Goal: Check status: Check status

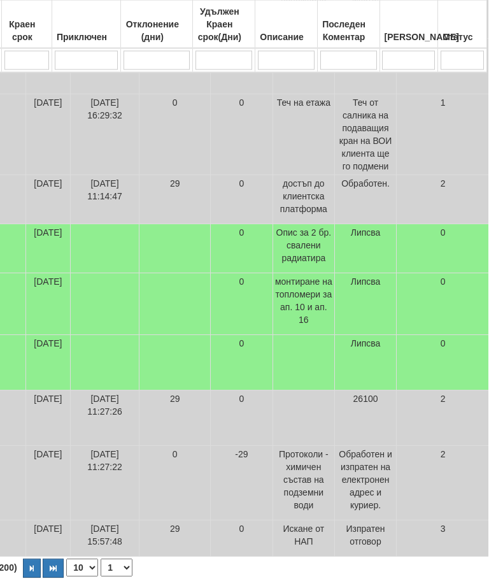
scroll to position [441, 523]
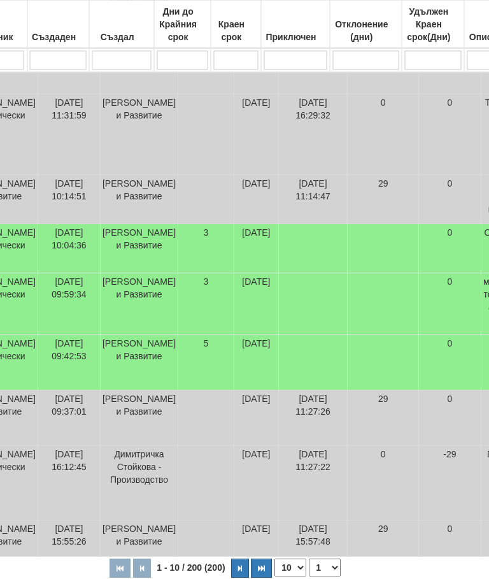
click at [232, 578] on button "button" at bounding box center [241, 568] width 18 height 19
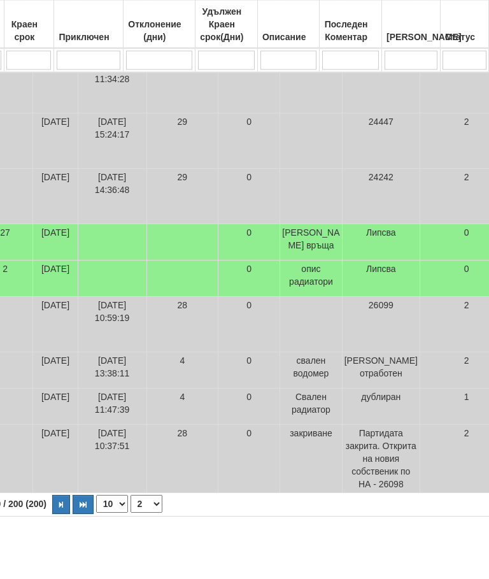
scroll to position [441, 493]
click at [59, 509] on icon "button" at bounding box center [61, 505] width 4 height 7
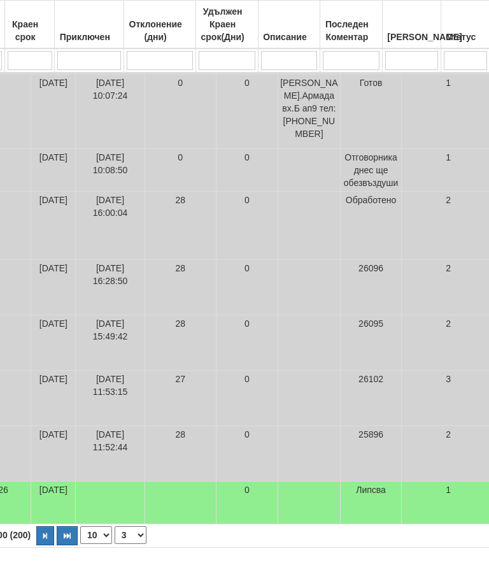
scroll to position [441, 507]
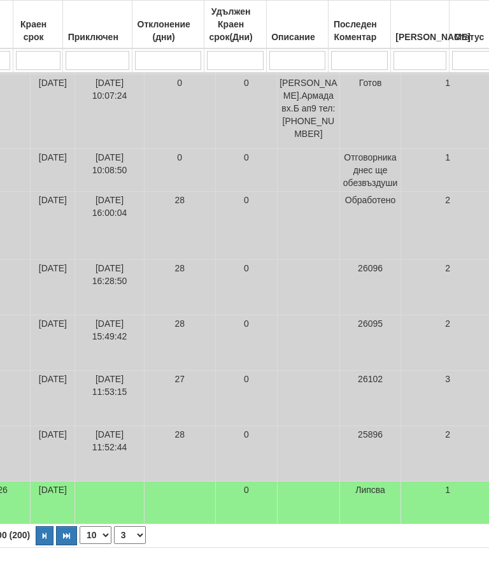
click at [36, 545] on button "button" at bounding box center [45, 535] width 18 height 19
select select "4"
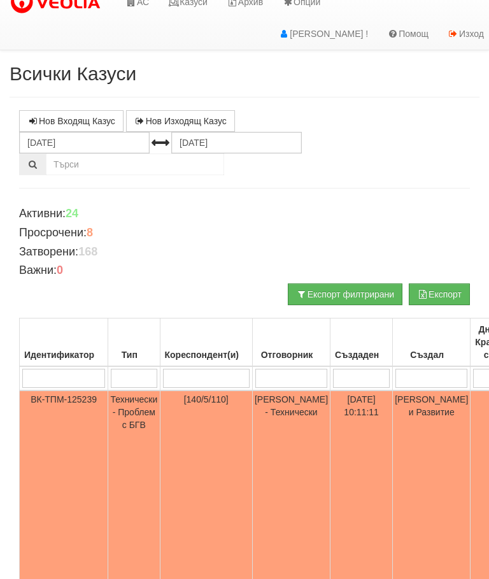
scroll to position [0, 0]
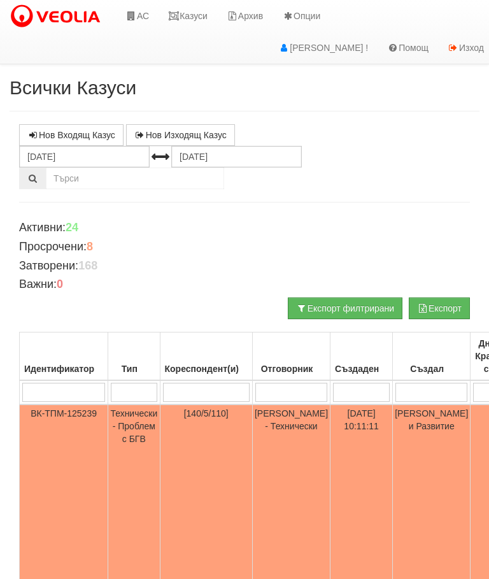
click at [191, 18] on link "Казуси" at bounding box center [188, 16] width 59 height 32
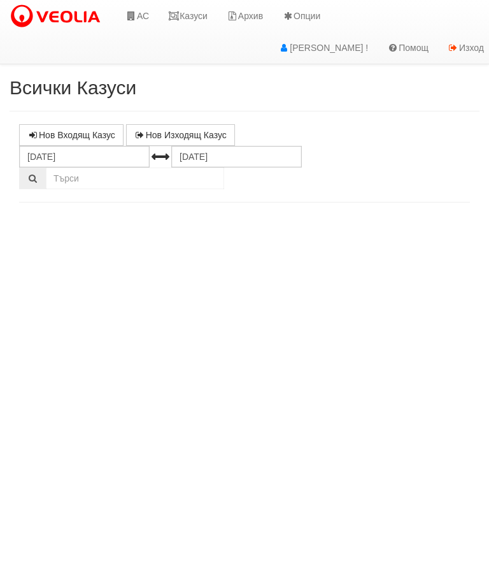
select select "10"
select select "1"
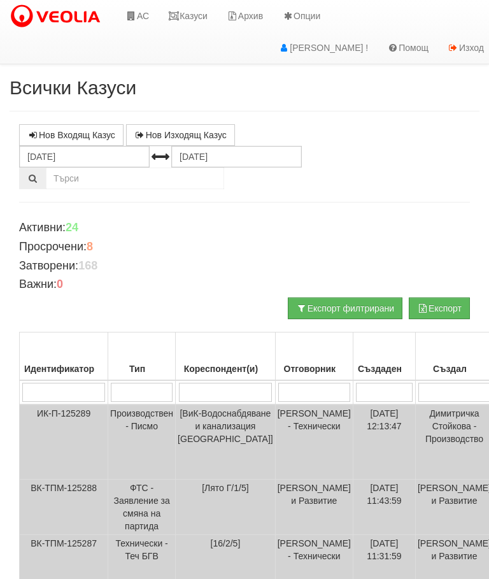
click at [204, 14] on link "Казуси" at bounding box center [188, 16] width 59 height 32
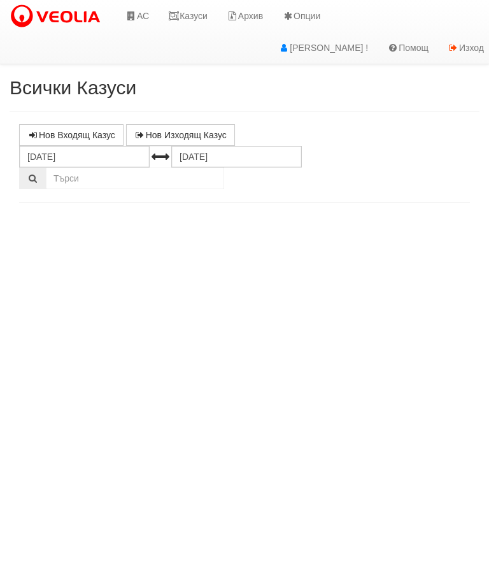
select select "10"
select select "1"
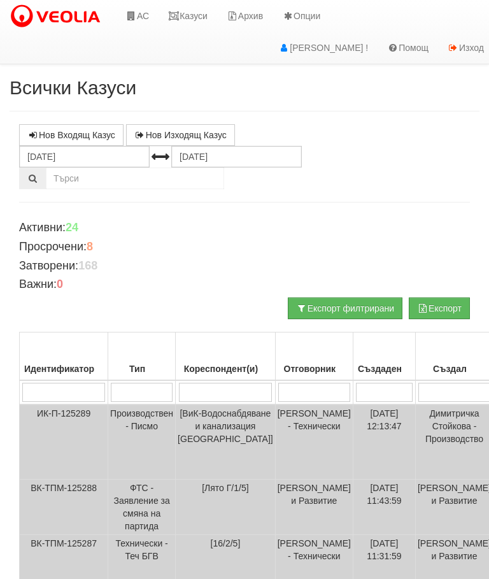
click at [193, 17] on link "Казуси" at bounding box center [188, 16] width 59 height 32
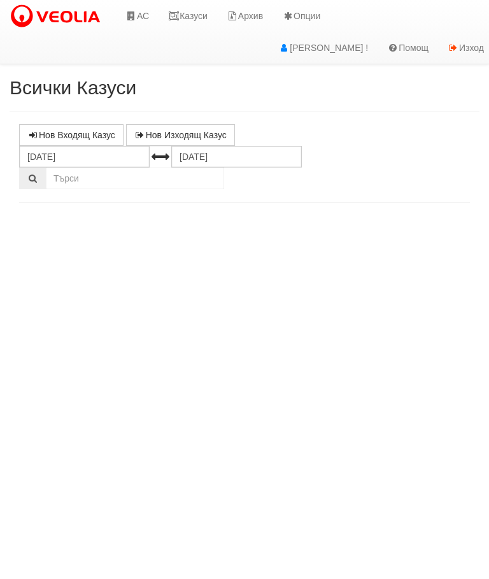
select select "10"
select select "1"
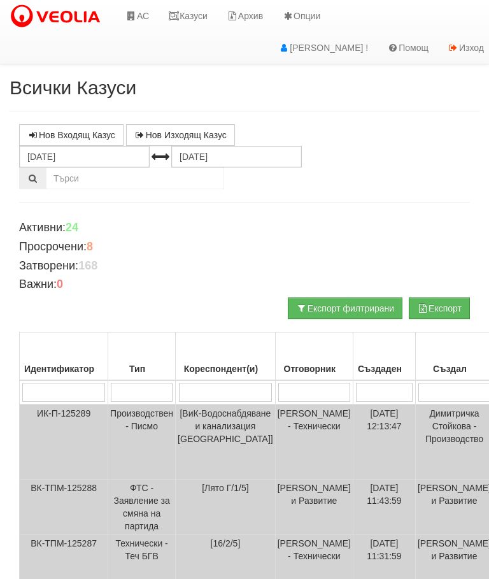
click at [202, 17] on link "Казуси" at bounding box center [188, 16] width 59 height 32
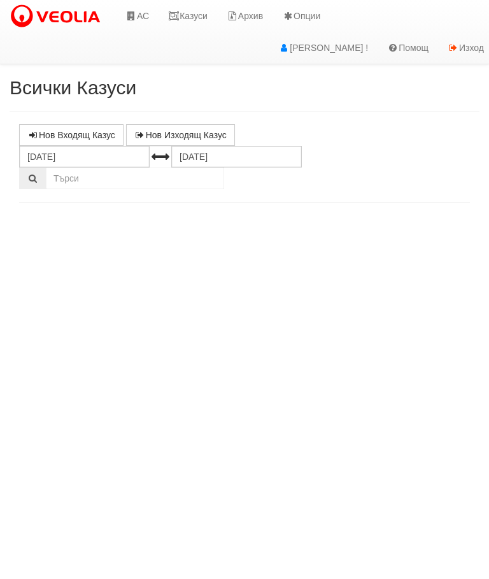
select select "10"
select select "1"
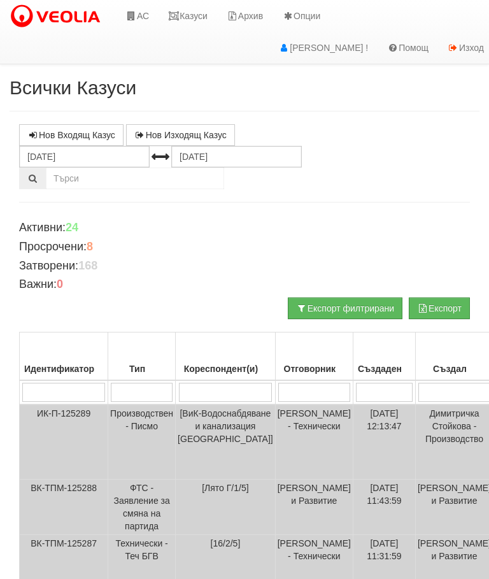
click at [189, 18] on link "Казуси" at bounding box center [188, 16] width 59 height 32
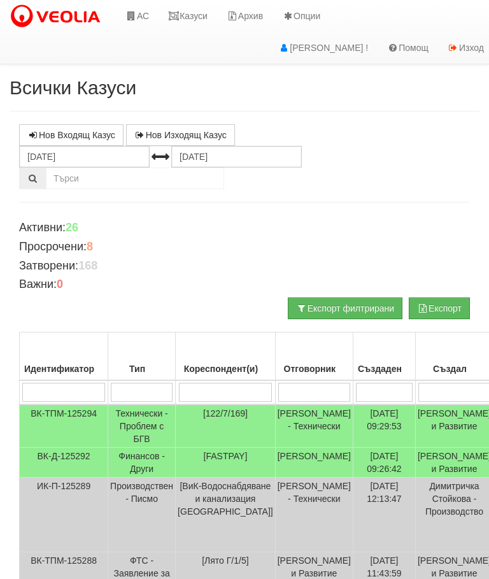
click at [144, 424] on td "Технически - Проблем с БГВ" at bounding box center [142, 425] width 68 height 43
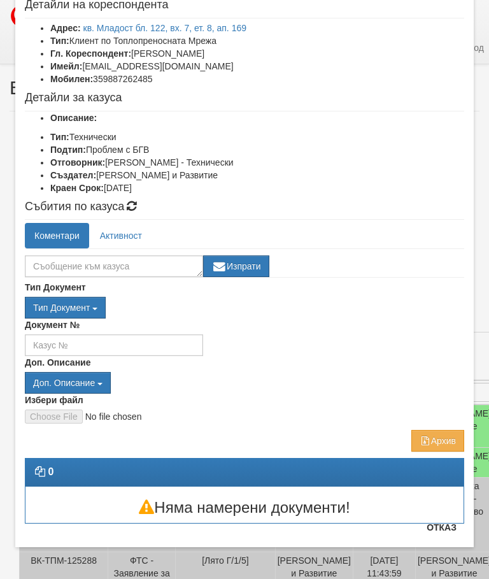
scroll to position [73, 0]
click at [454, 528] on button "Отказ" at bounding box center [441, 527] width 45 height 20
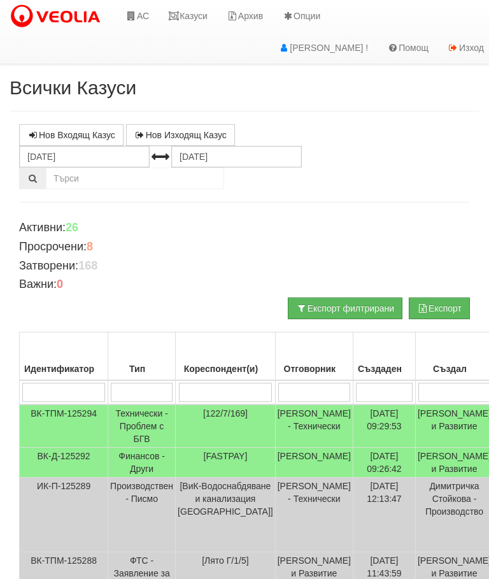
click at [185, 13] on link "Казуси" at bounding box center [188, 16] width 59 height 32
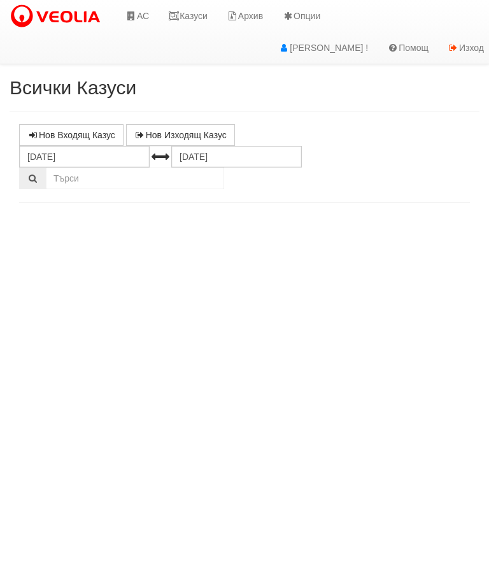
select select "10"
select select "1"
